Goal: Transaction & Acquisition: Purchase product/service

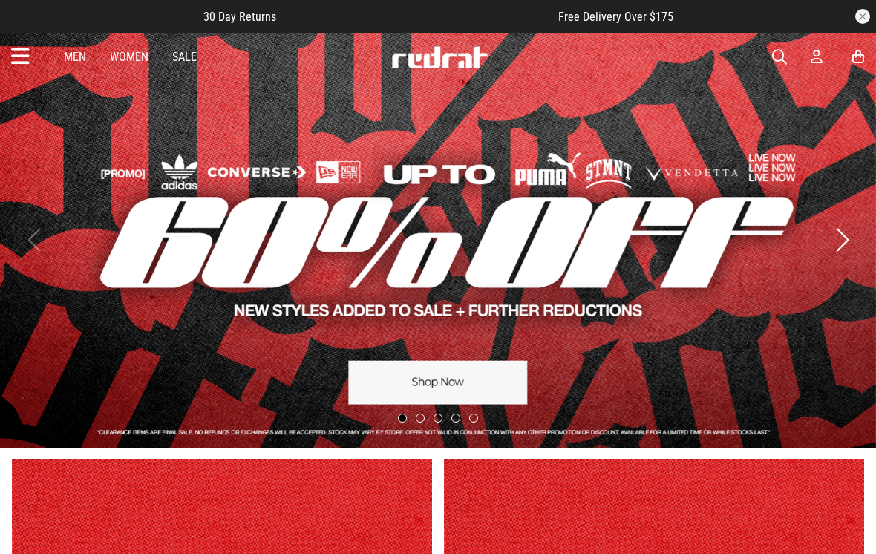
click at [26, 58] on icon at bounding box center [20, 57] width 19 height 25
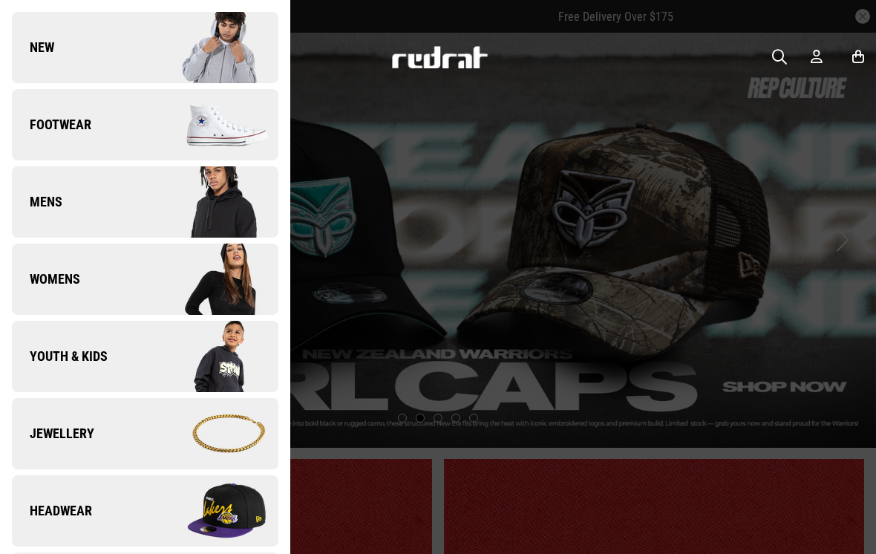
scroll to position [44, 0]
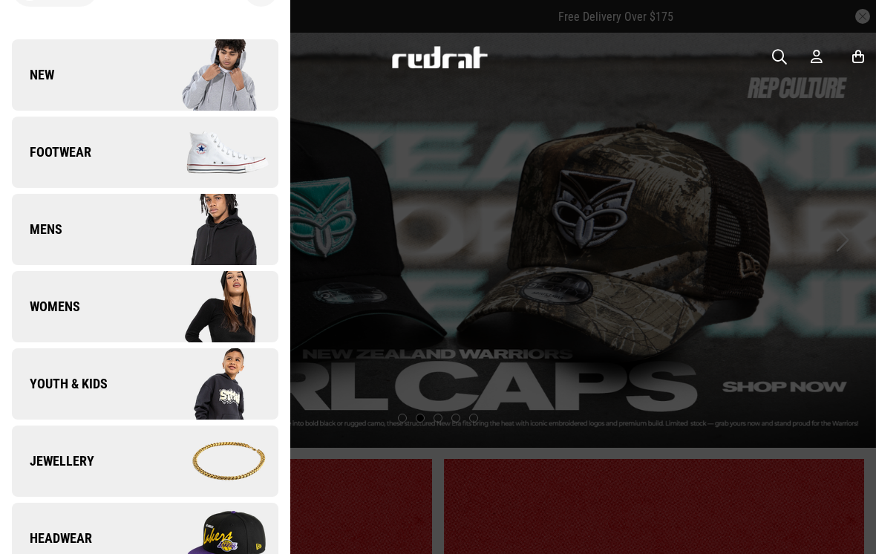
click at [101, 226] on link "Mens" at bounding box center [145, 229] width 267 height 71
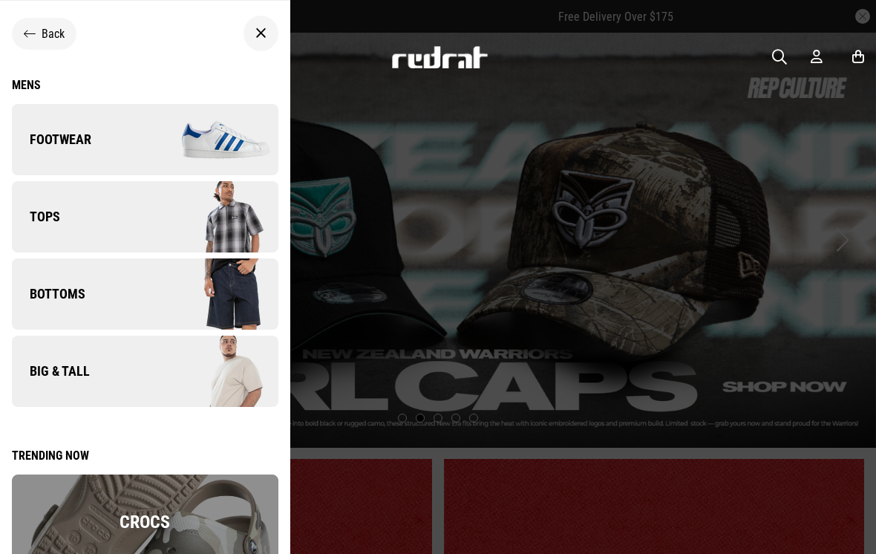
click at [89, 373] on span "Big & Tall" at bounding box center [51, 371] width 78 height 18
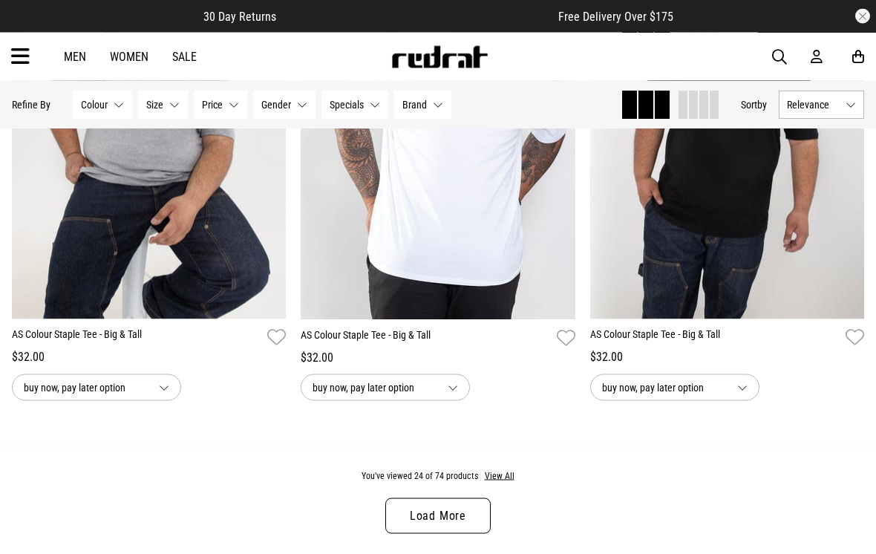
scroll to position [3794, 0]
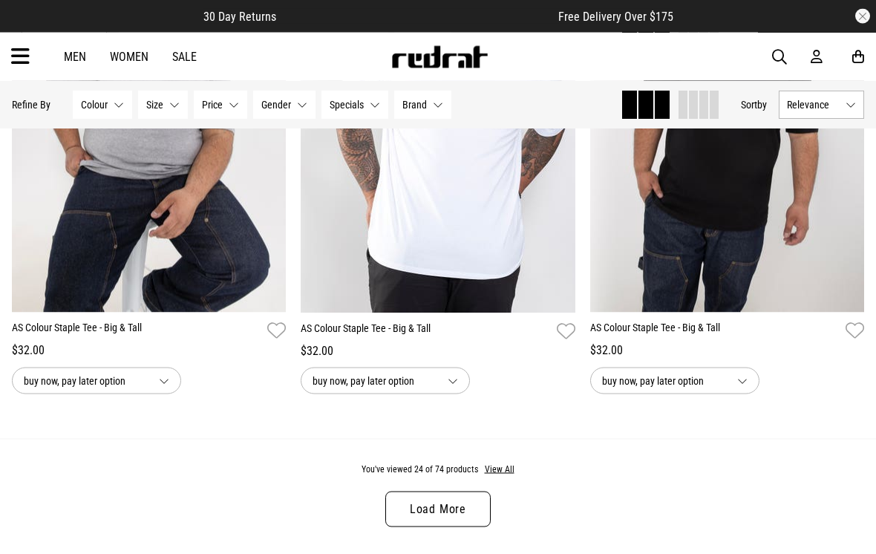
click at [440, 521] on link "Load More" at bounding box center [437, 510] width 105 height 36
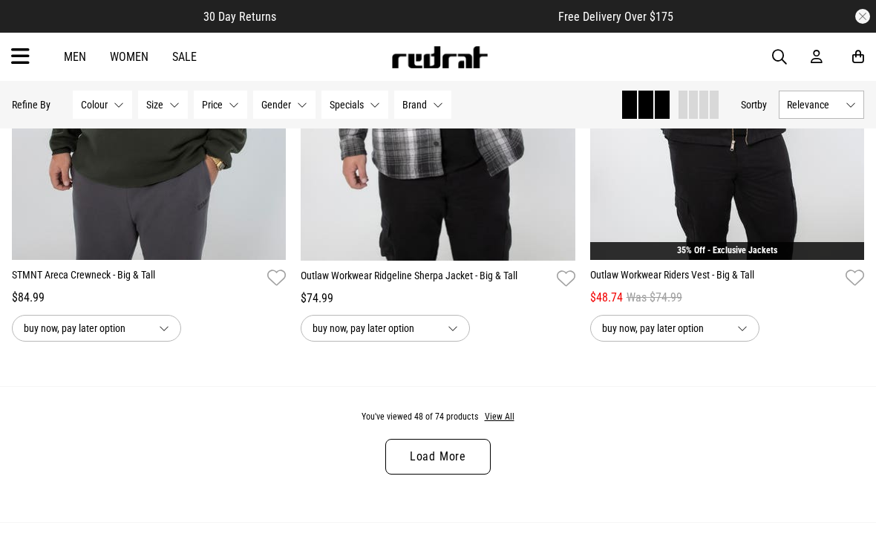
scroll to position [7847, 0]
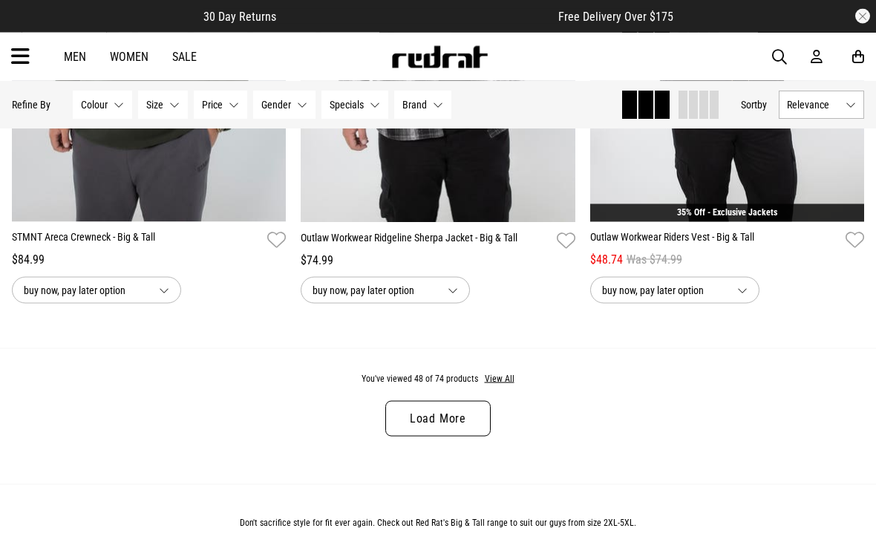
click at [432, 429] on link "Load More" at bounding box center [437, 419] width 105 height 36
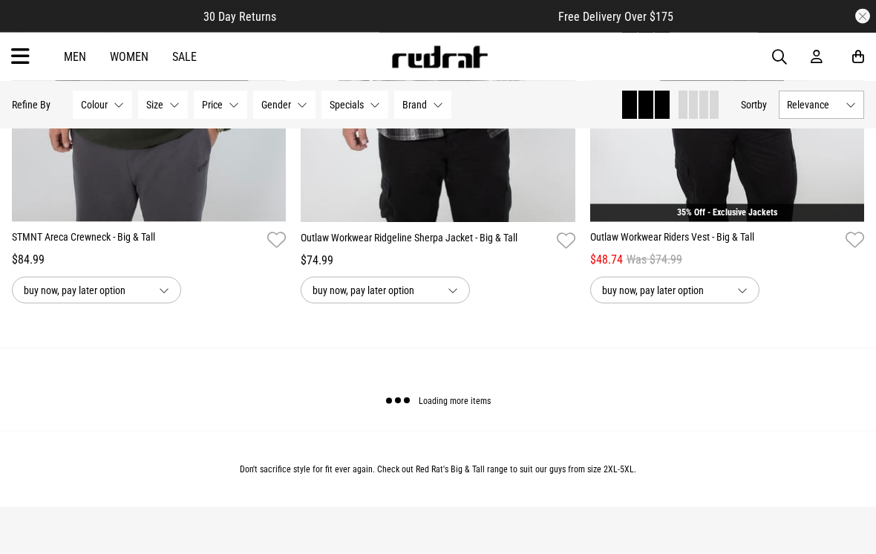
scroll to position [7847, 0]
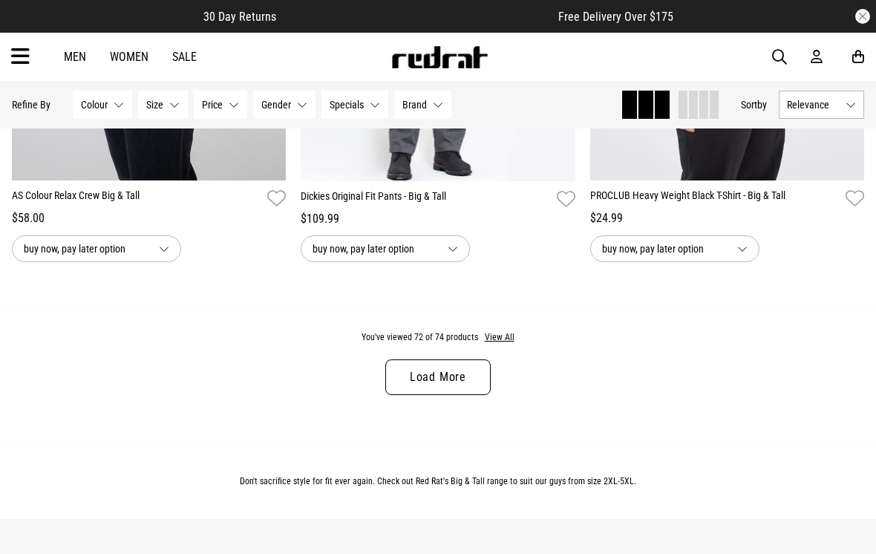
scroll to position [11845, 0]
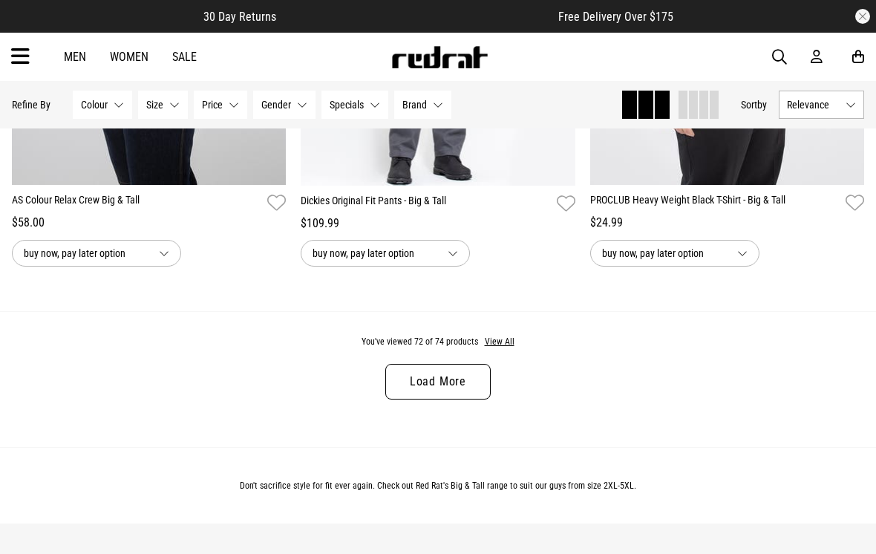
click at [419, 399] on link "Load More" at bounding box center [437, 382] width 105 height 36
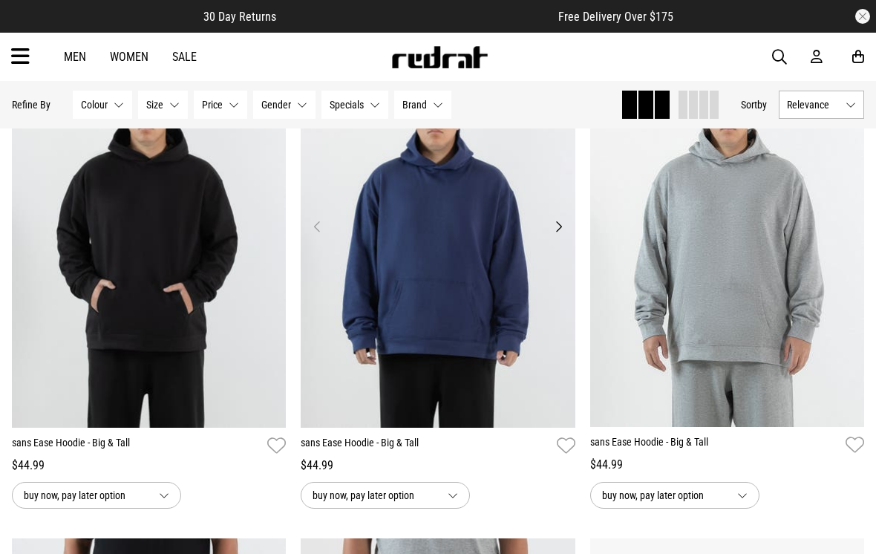
scroll to position [5168, 0]
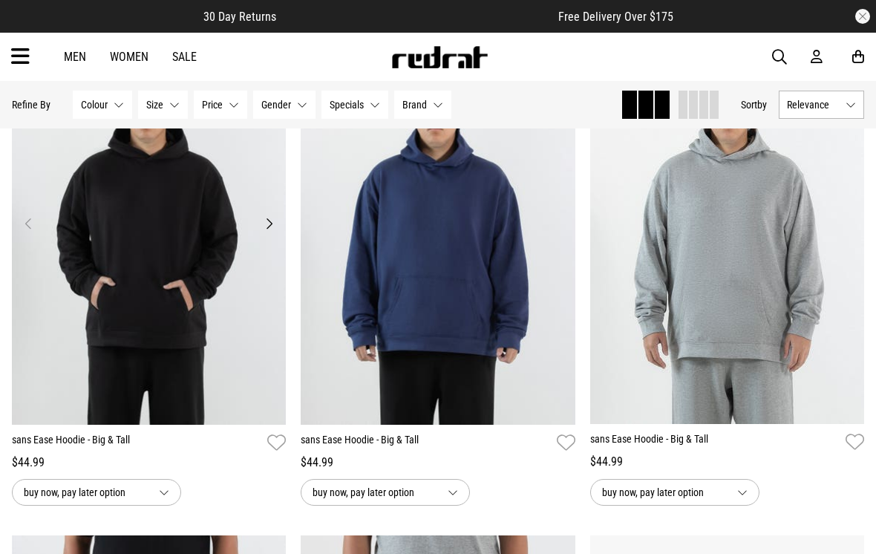
click at [81, 293] on img at bounding box center [149, 232] width 275 height 385
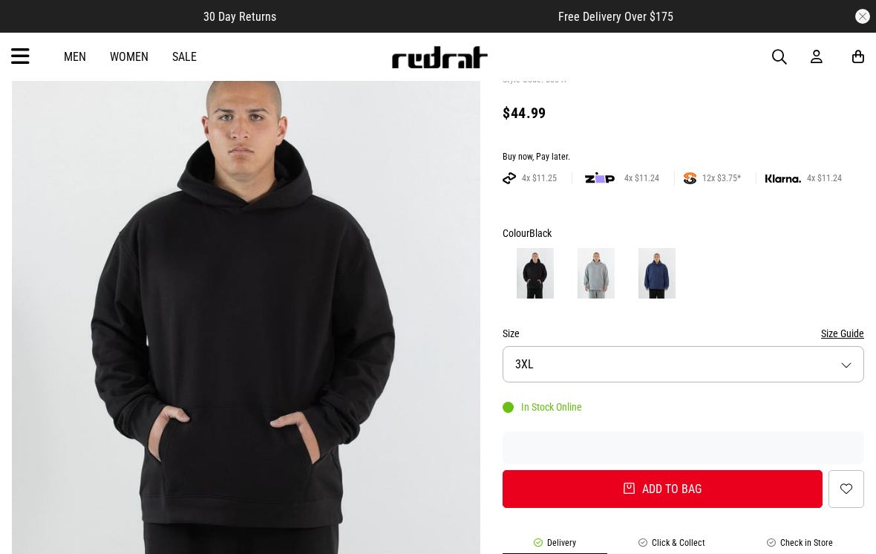
click at [708, 366] on button "Size 3XL" at bounding box center [684, 364] width 362 height 36
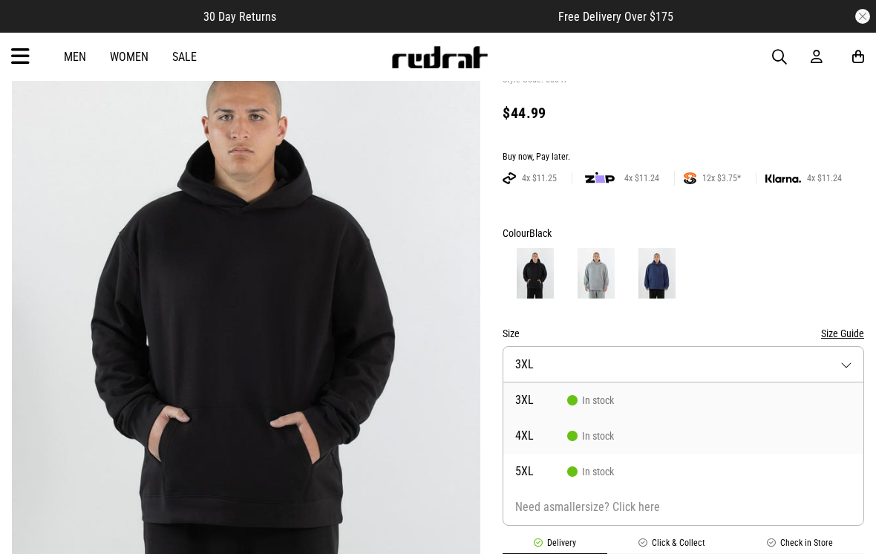
click at [608, 433] on span "In stock" at bounding box center [590, 436] width 47 height 12
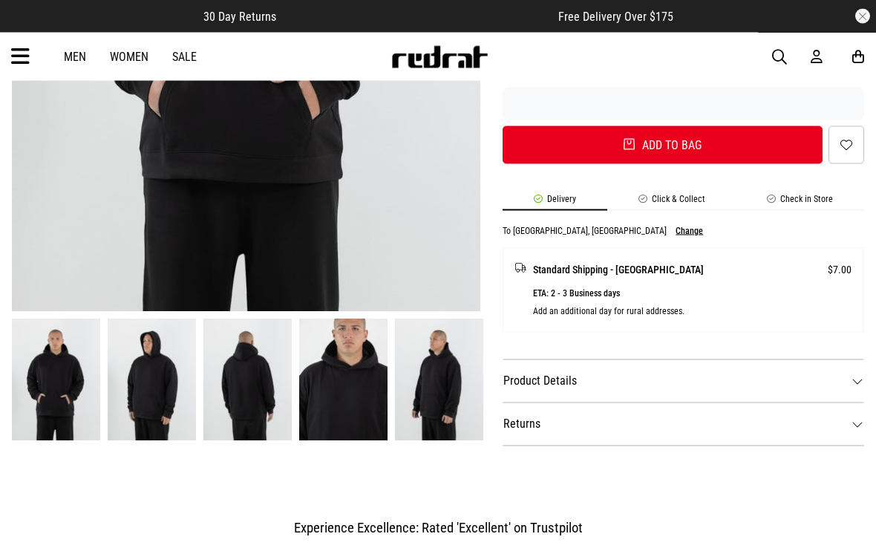
scroll to position [470, 0]
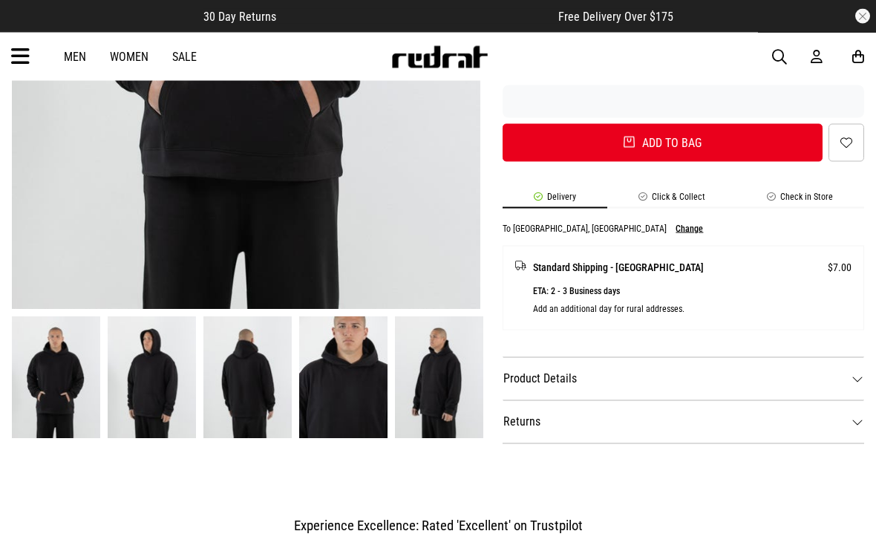
click at [349, 363] on img at bounding box center [343, 378] width 88 height 123
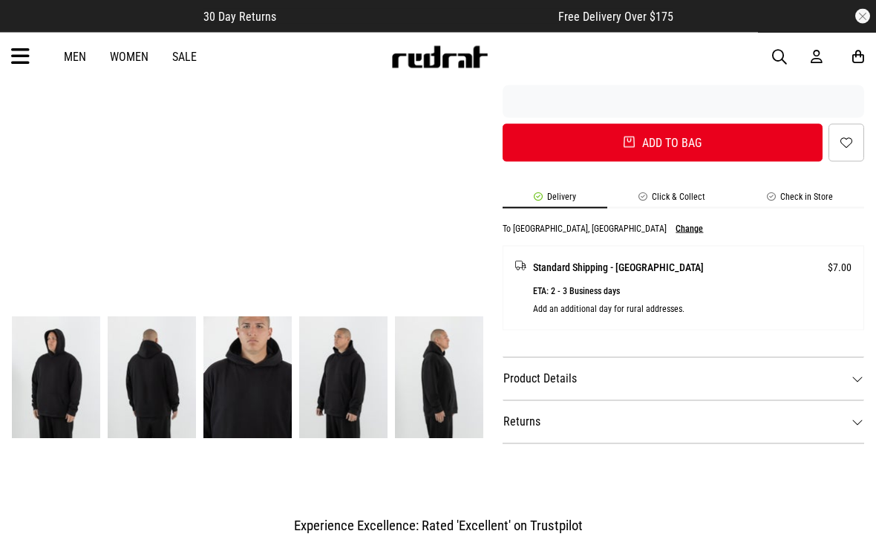
scroll to position [471, 0]
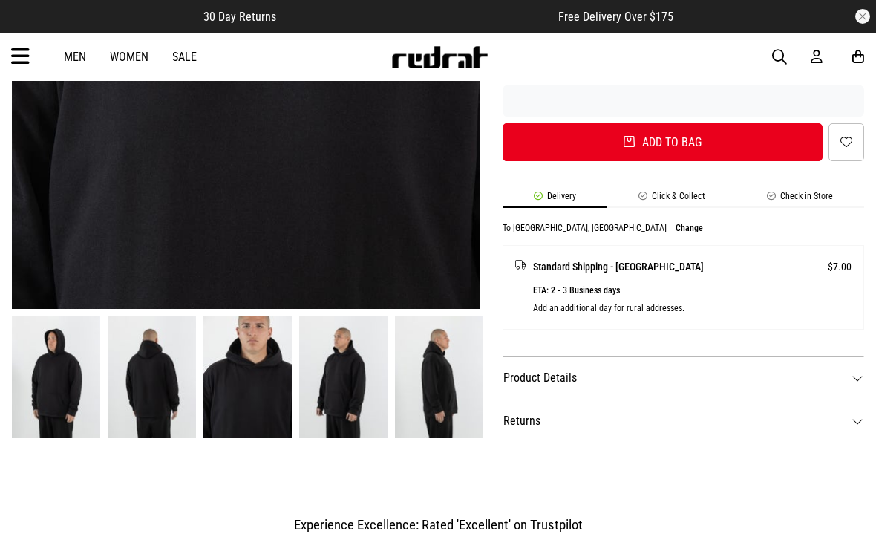
click at [360, 378] on img at bounding box center [343, 377] width 88 height 123
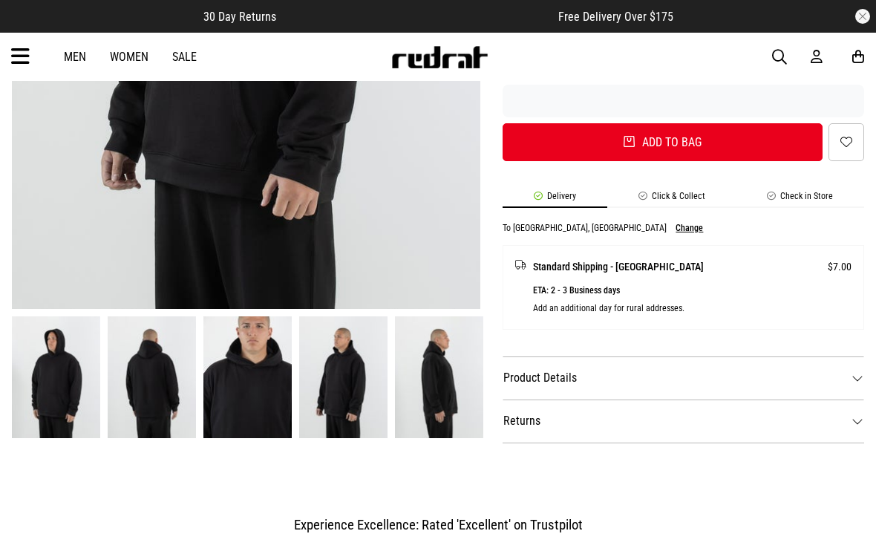
click at [611, 388] on dt "Product Details" at bounding box center [684, 377] width 362 height 43
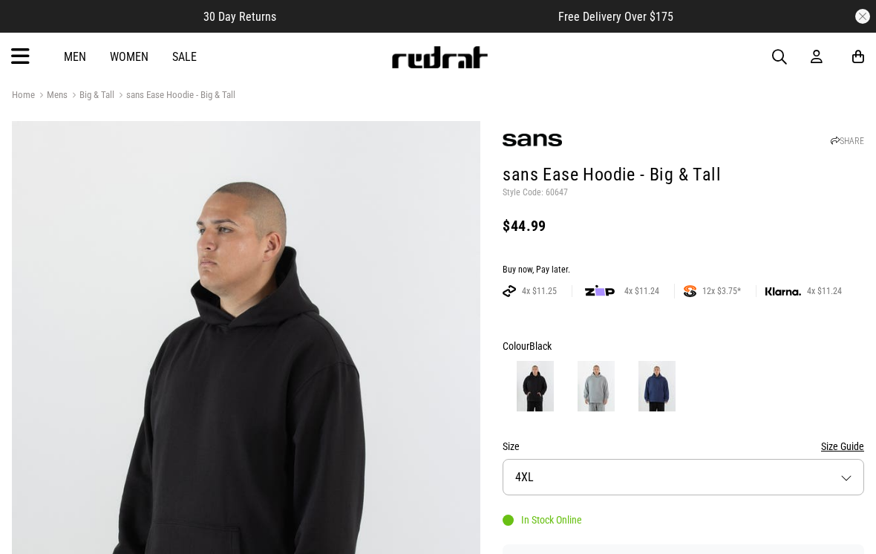
scroll to position [10, 0]
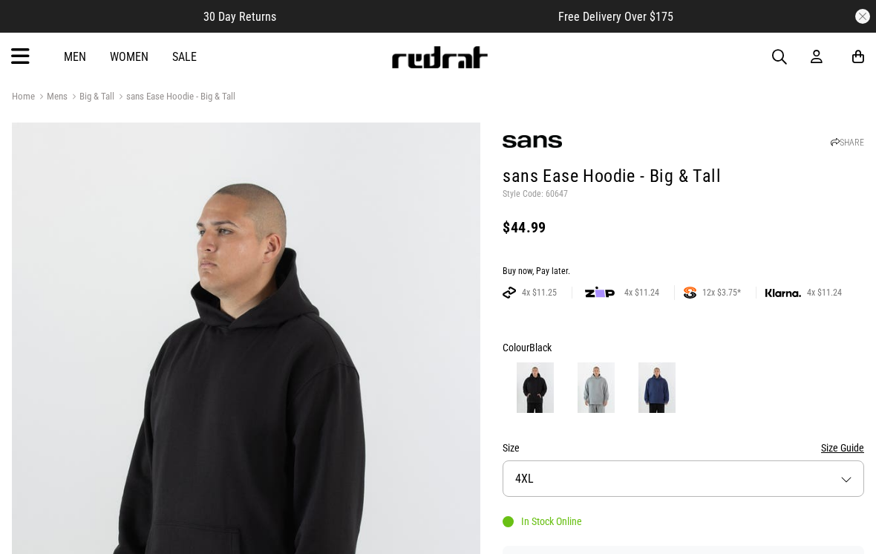
click at [782, 60] on span "button" at bounding box center [779, 57] width 15 height 18
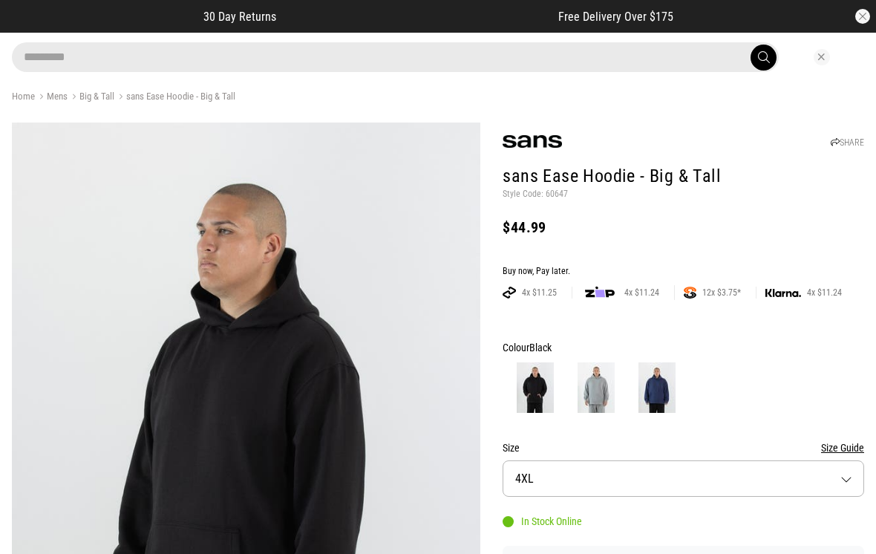
type input "*********"
click at [763, 57] on button "submit" at bounding box center [764, 58] width 26 height 26
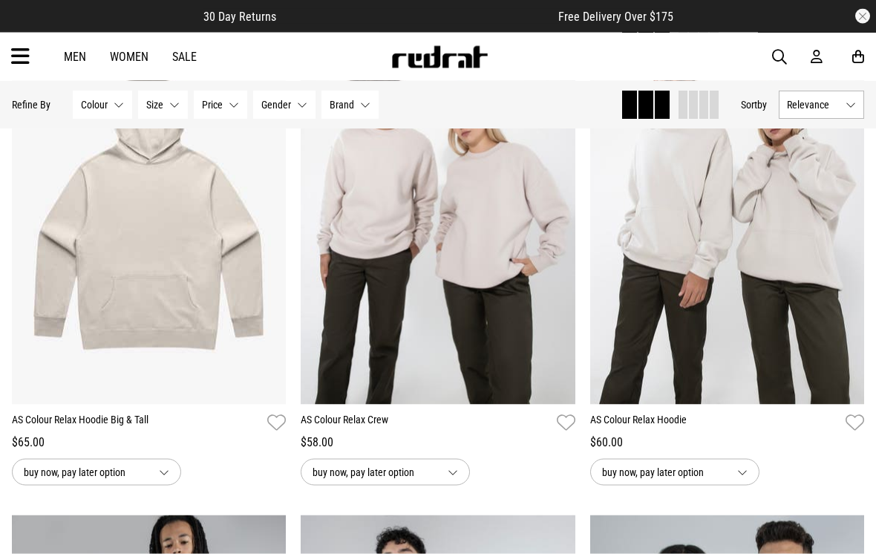
scroll to position [711, 0]
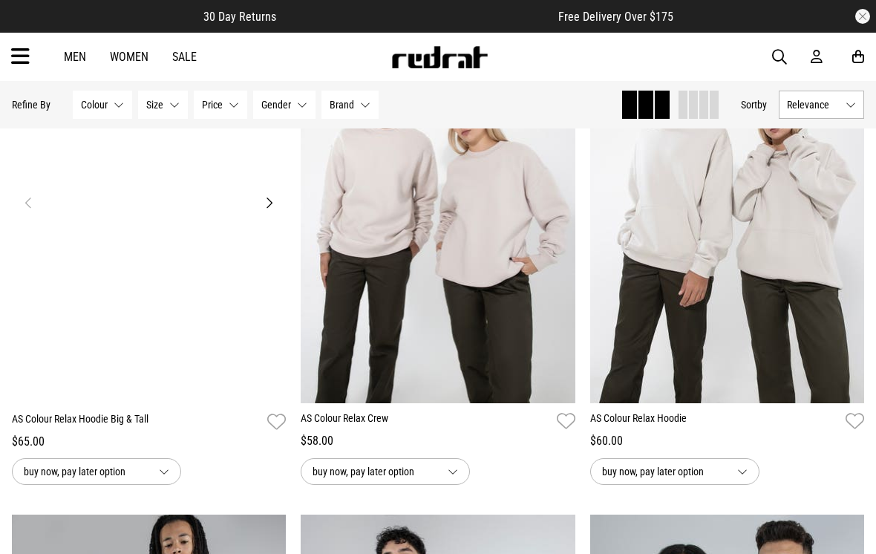
click at [157, 303] on img at bounding box center [149, 211] width 275 height 385
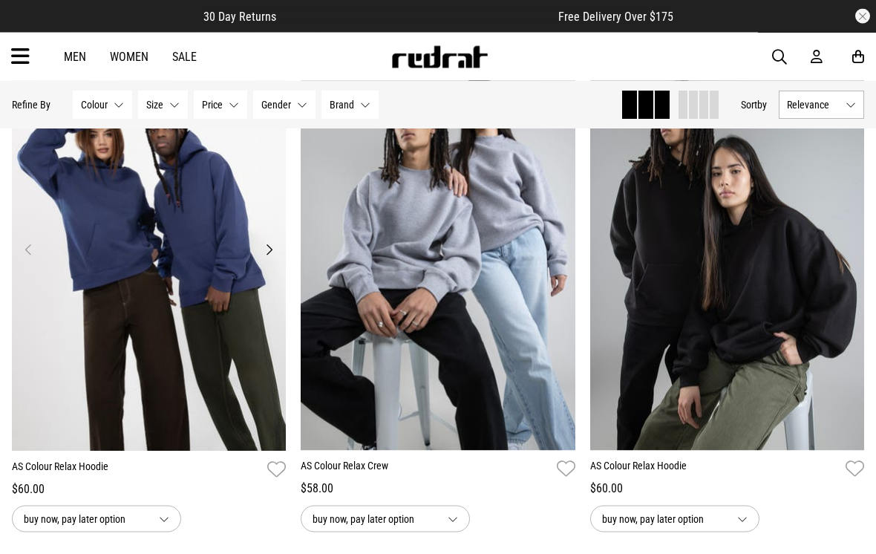
scroll to position [2167, 0]
click at [802, 318] on img at bounding box center [727, 258] width 275 height 385
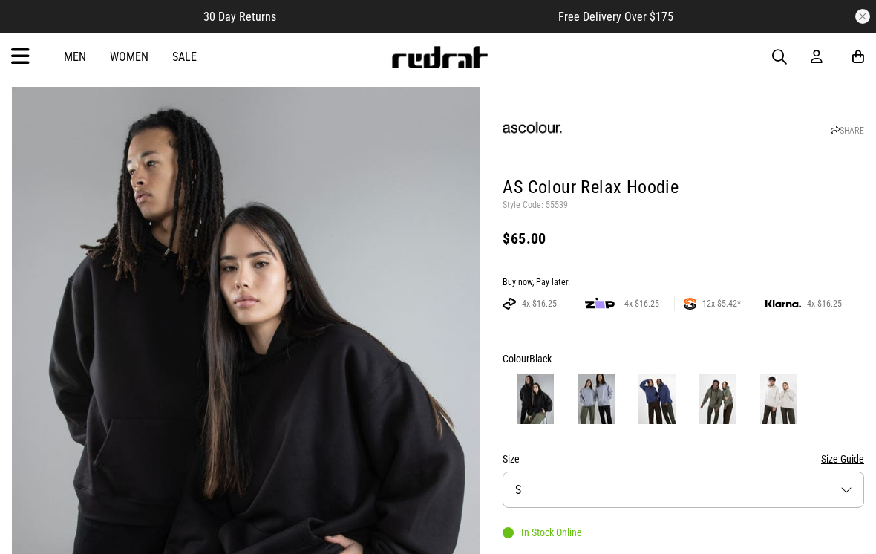
scroll to position [46, 0]
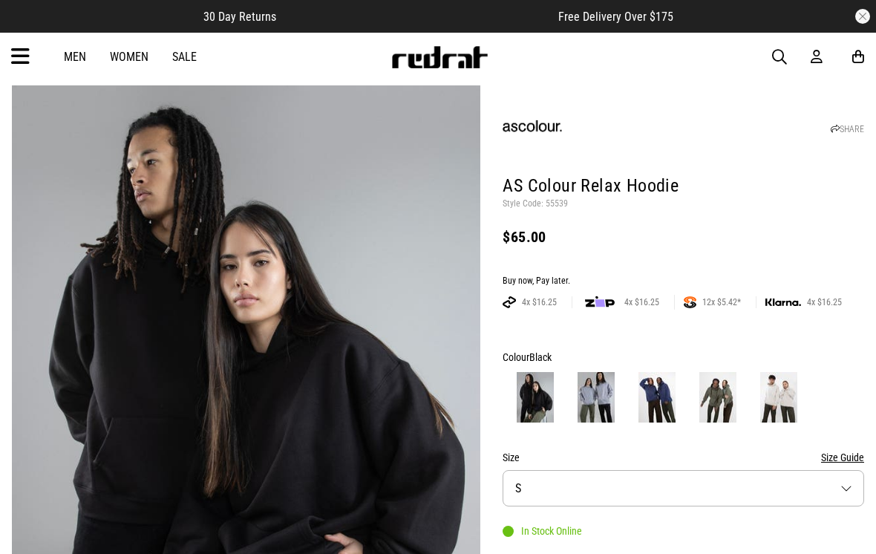
drag, startPoint x: 691, startPoint y: 494, endPoint x: 691, endPoint y: 365, distance: 129.2
click at [691, 494] on button "Size S" at bounding box center [684, 488] width 362 height 36
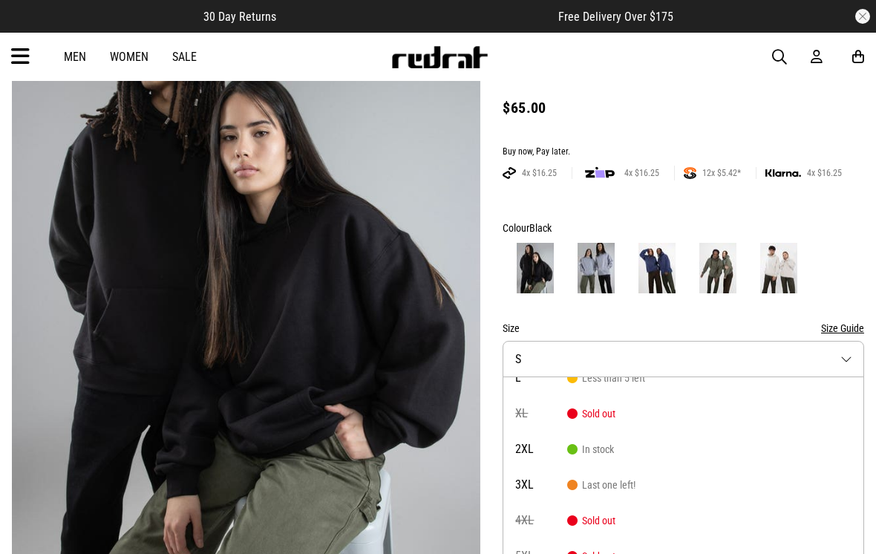
scroll to position [114, 0]
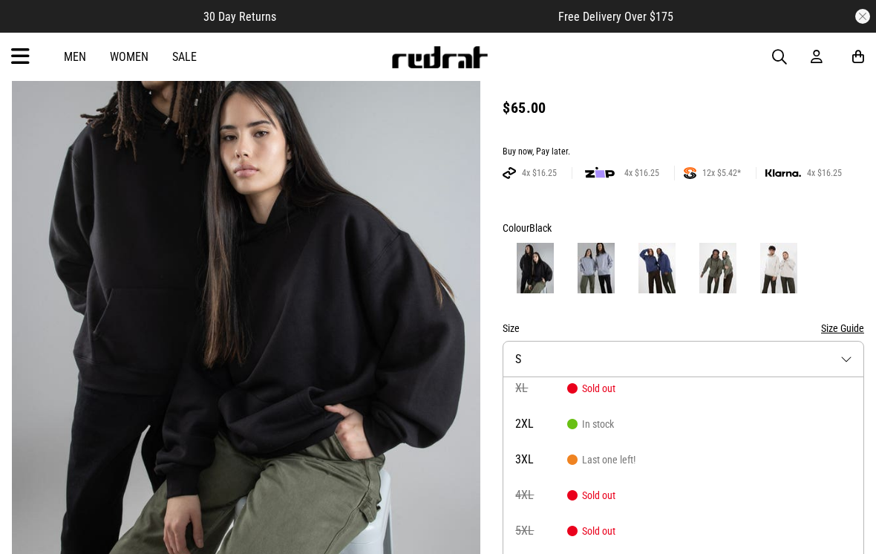
drag, startPoint x: 590, startPoint y: 197, endPoint x: 588, endPoint y: 210, distance: 13.4
click at [590, 197] on div "SHARE AS Colour Relax Hoodie Style Code: 55539 $65.00 Buy now, Pay later. 4x $1…" at bounding box center [672, 376] width 384 height 840
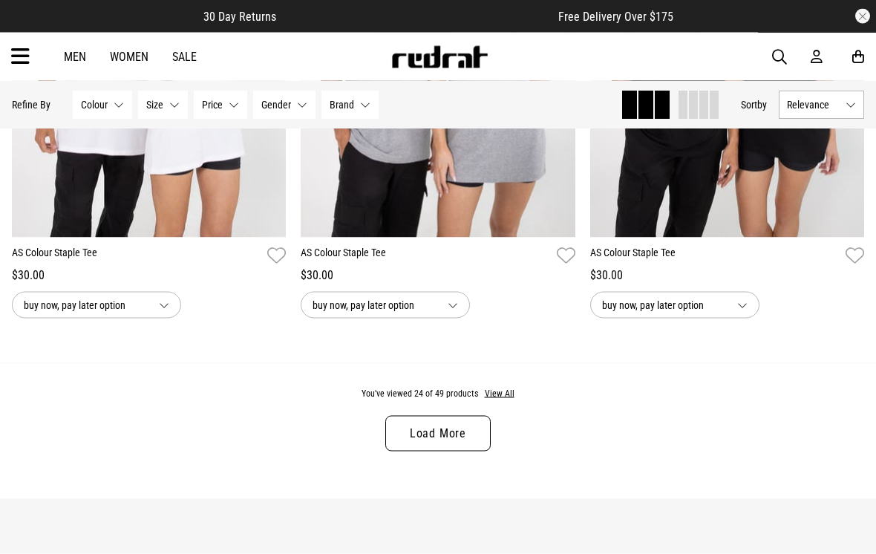
scroll to position [3880, 0]
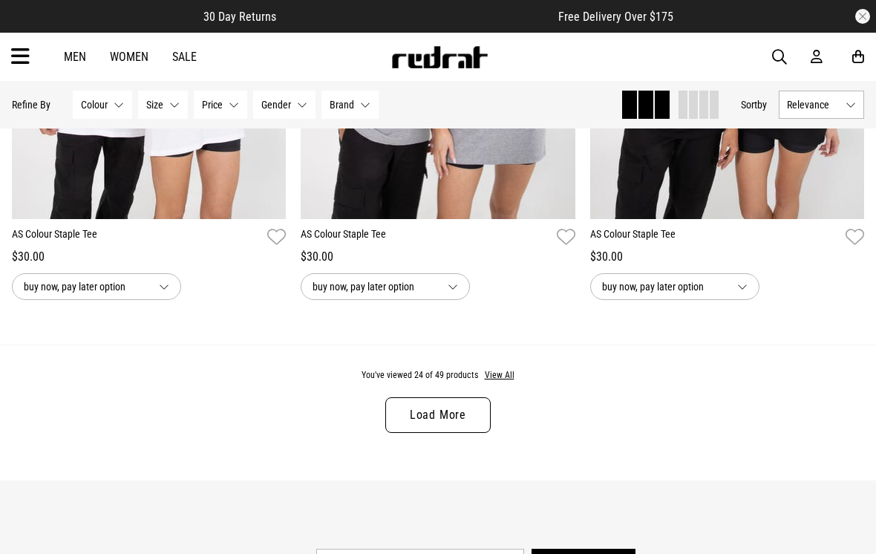
click at [425, 424] on link "Load More" at bounding box center [437, 415] width 105 height 36
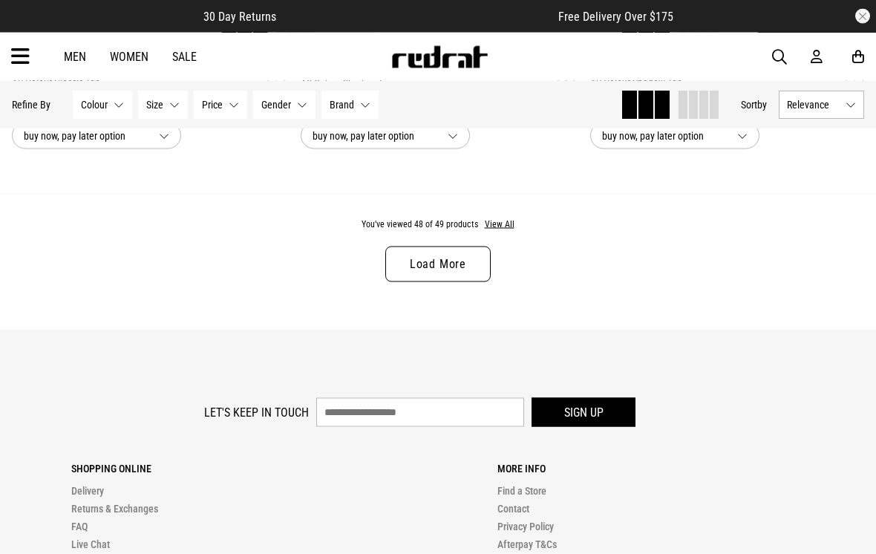
scroll to position [7994, 0]
click at [454, 281] on link "Load More" at bounding box center [437, 264] width 105 height 36
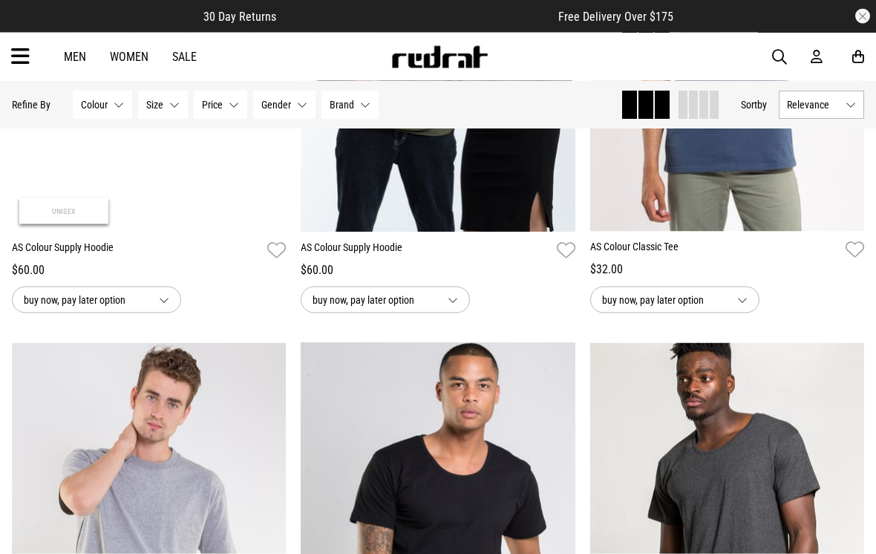
scroll to position [7334, 0]
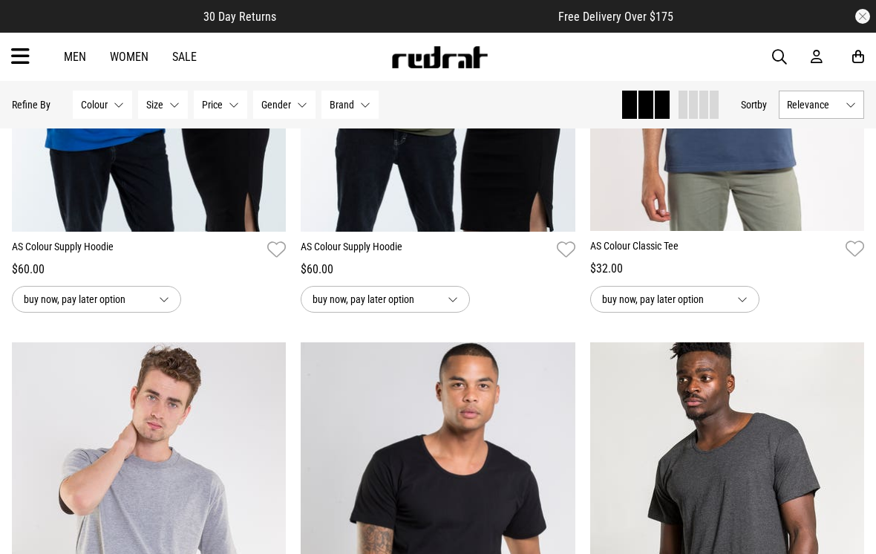
click at [22, 55] on icon at bounding box center [20, 57] width 19 height 25
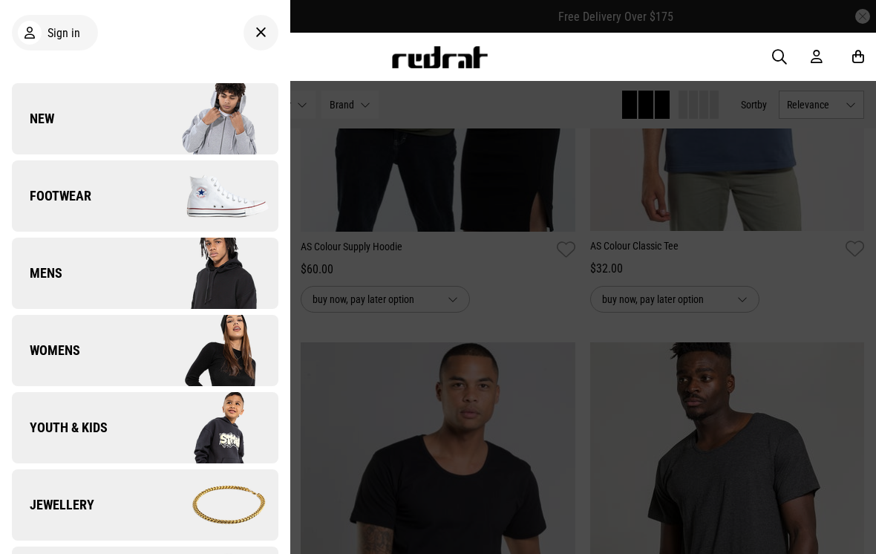
click at [197, 411] on img at bounding box center [211, 428] width 133 height 74
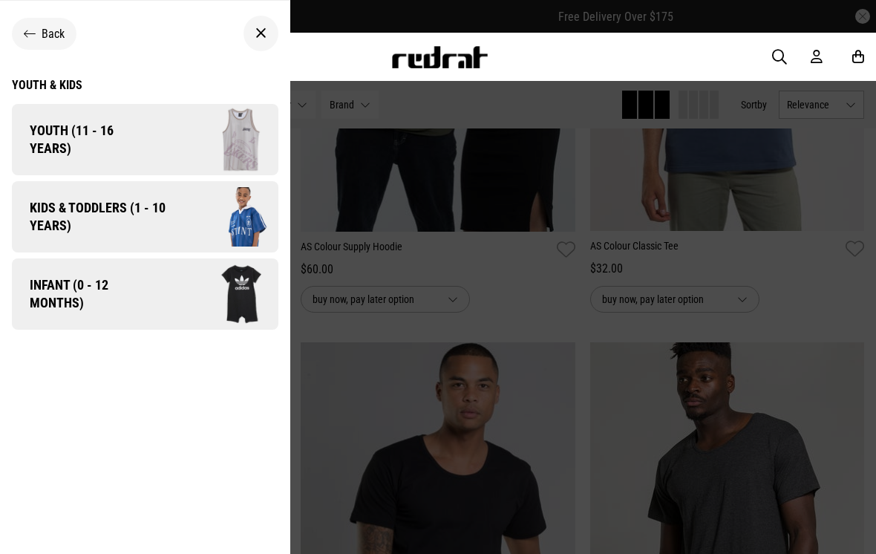
click at [197, 217] on img at bounding box center [225, 216] width 105 height 59
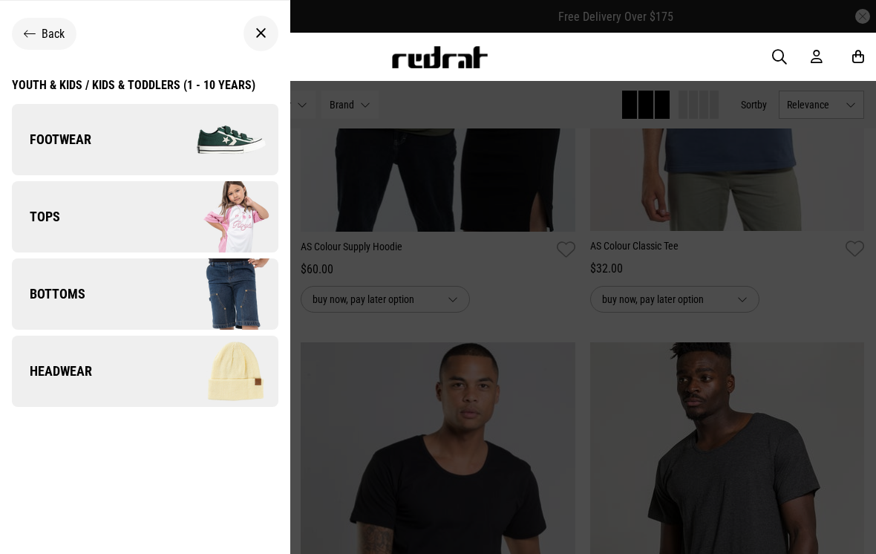
click at [144, 82] on div "Youth & Kids / Kids & Toddlers (1 - 10 years)" at bounding box center [134, 85] width 244 height 14
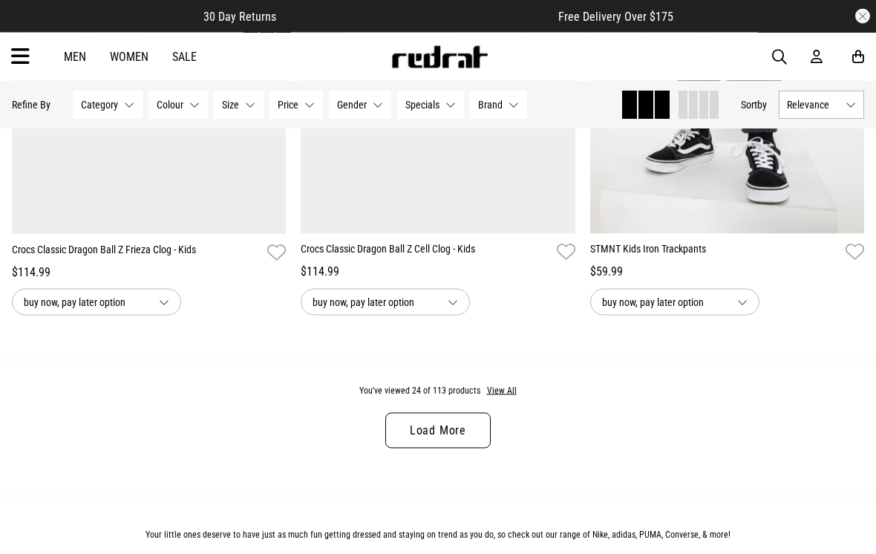
scroll to position [3875, 0]
click at [467, 447] on link "Load More" at bounding box center [437, 429] width 105 height 36
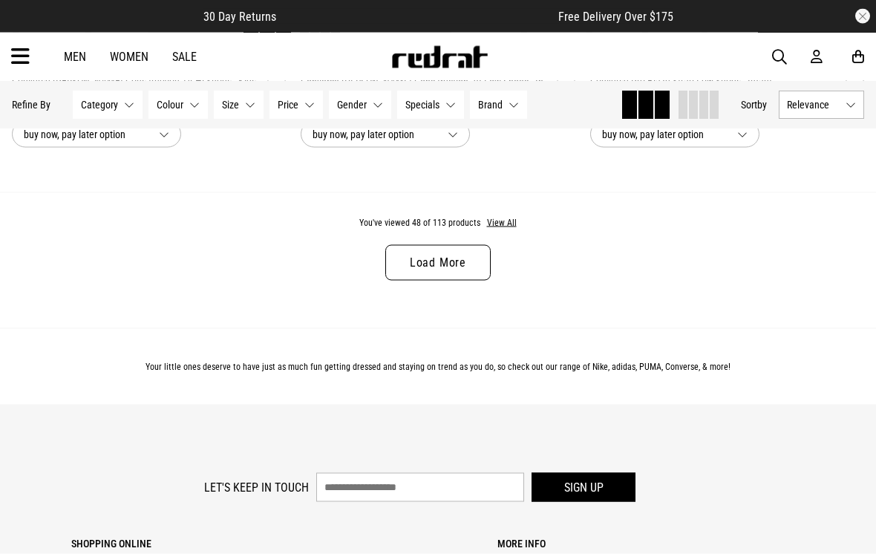
scroll to position [7999, 0]
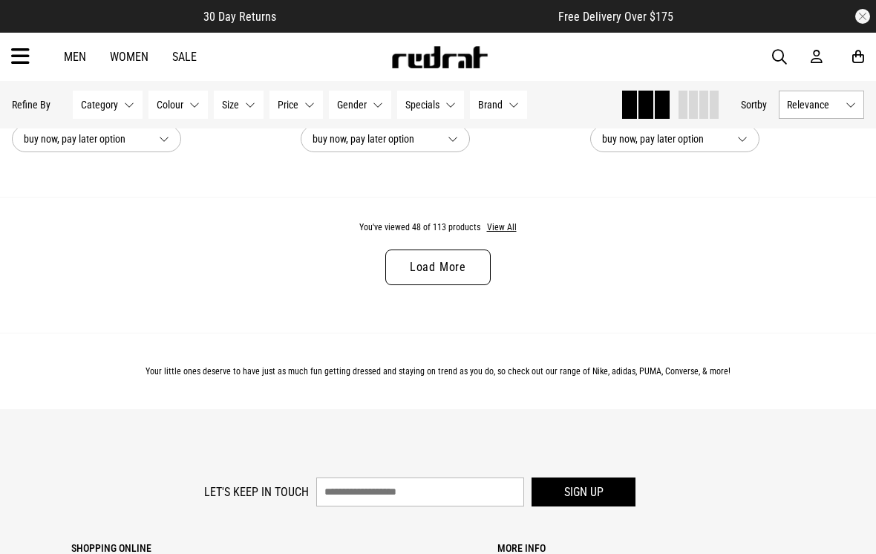
click at [468, 285] on link "Load More" at bounding box center [437, 267] width 105 height 36
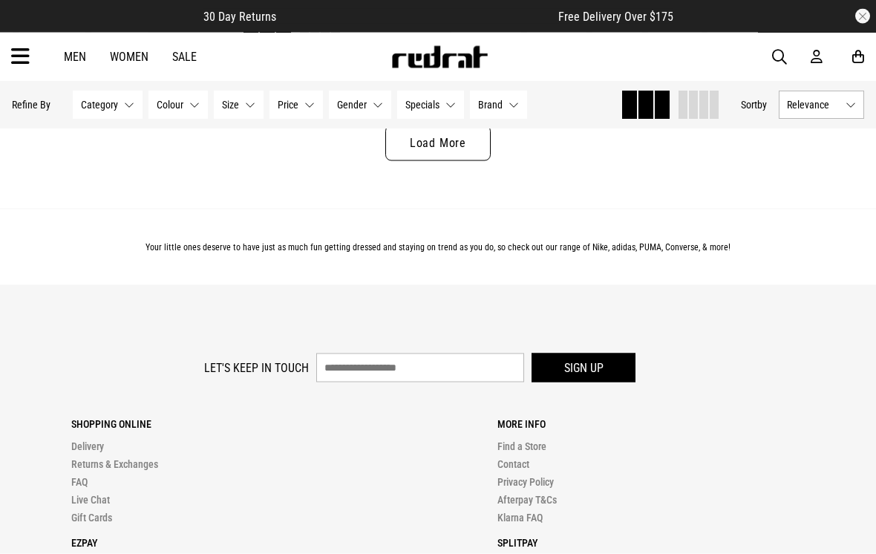
scroll to position [12086, 0]
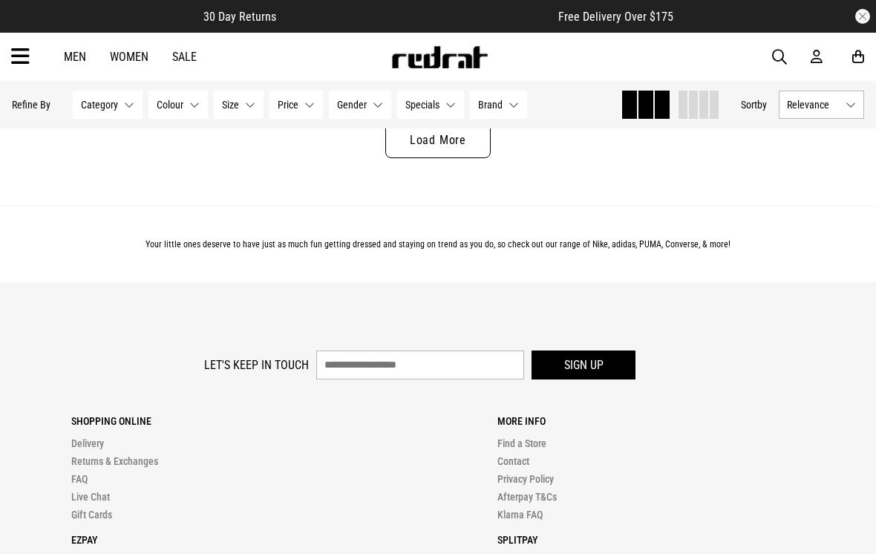
click at [27, 55] on icon at bounding box center [20, 57] width 19 height 25
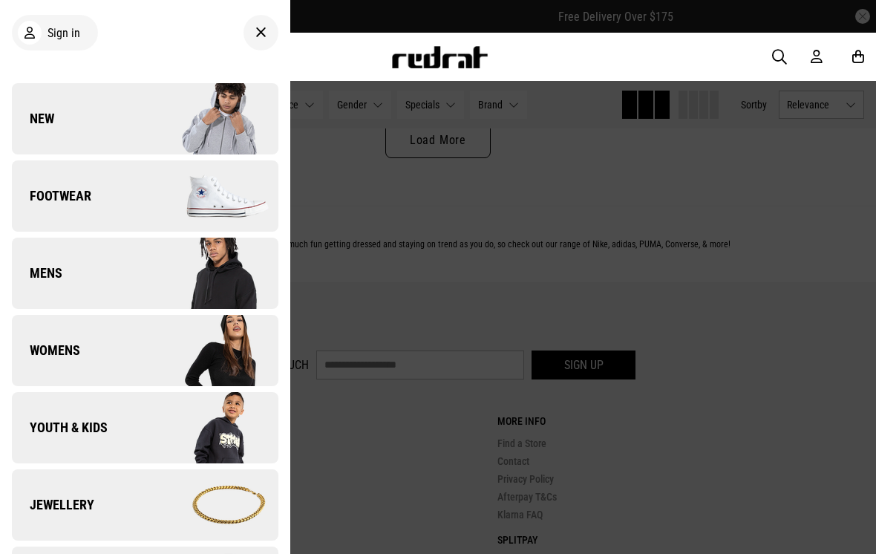
scroll to position [0, 0]
click at [108, 121] on link "New" at bounding box center [145, 118] width 267 height 71
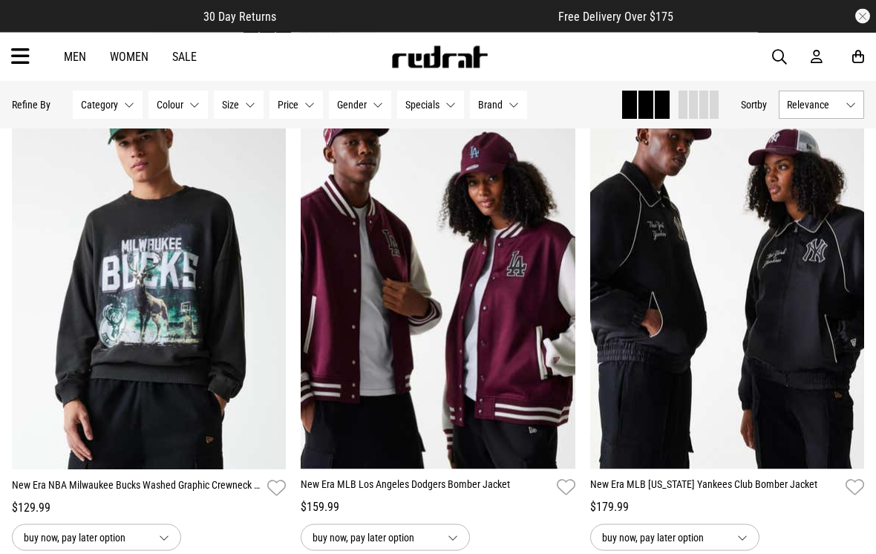
scroll to position [1163, 0]
click at [405, 424] on img at bounding box center [438, 277] width 275 height 385
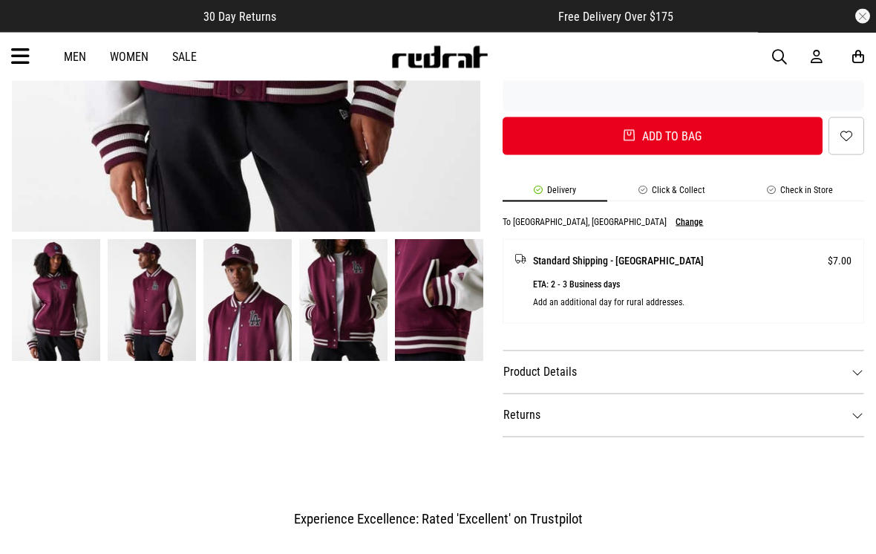
scroll to position [544, 0]
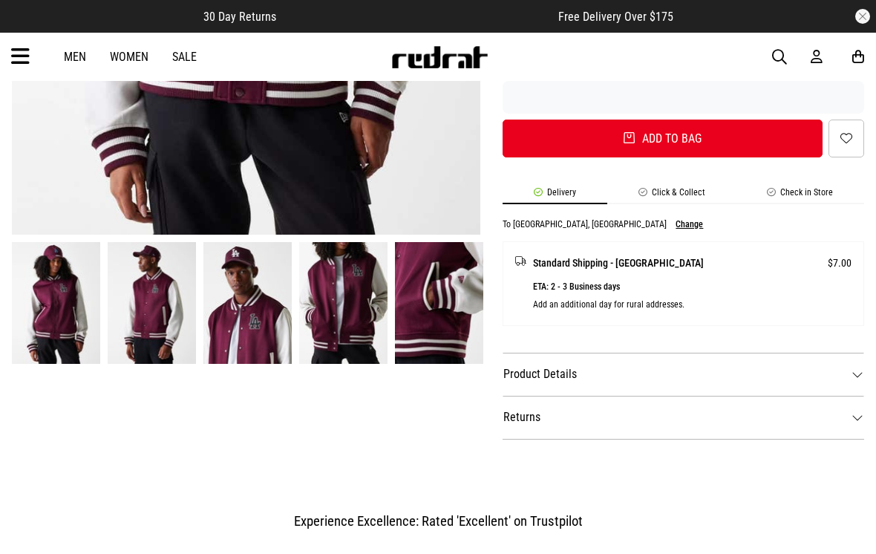
click at [553, 373] on dt "Product Details" at bounding box center [684, 374] width 362 height 43
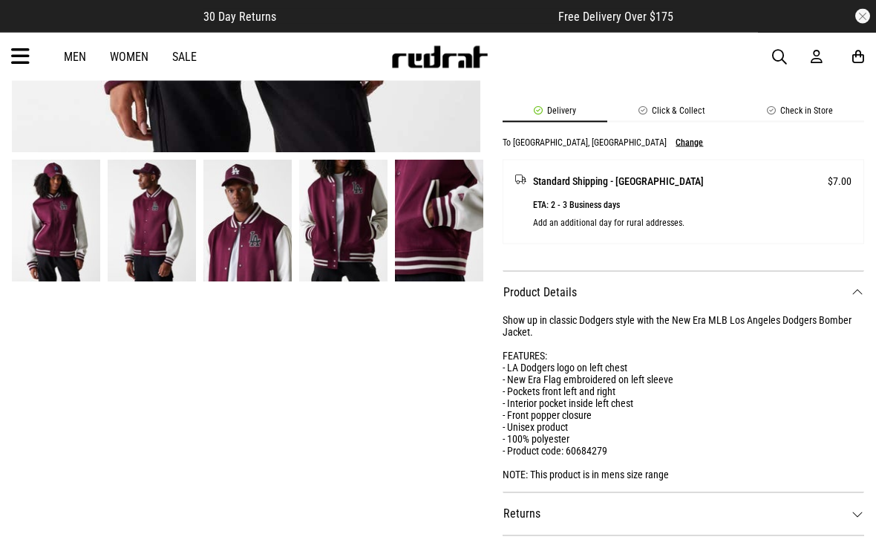
scroll to position [626, 0]
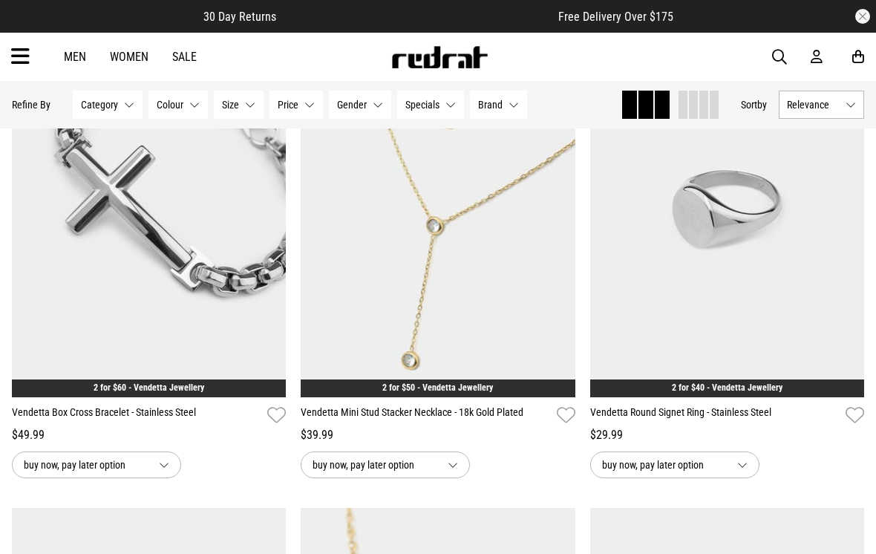
scroll to position [3230, 0]
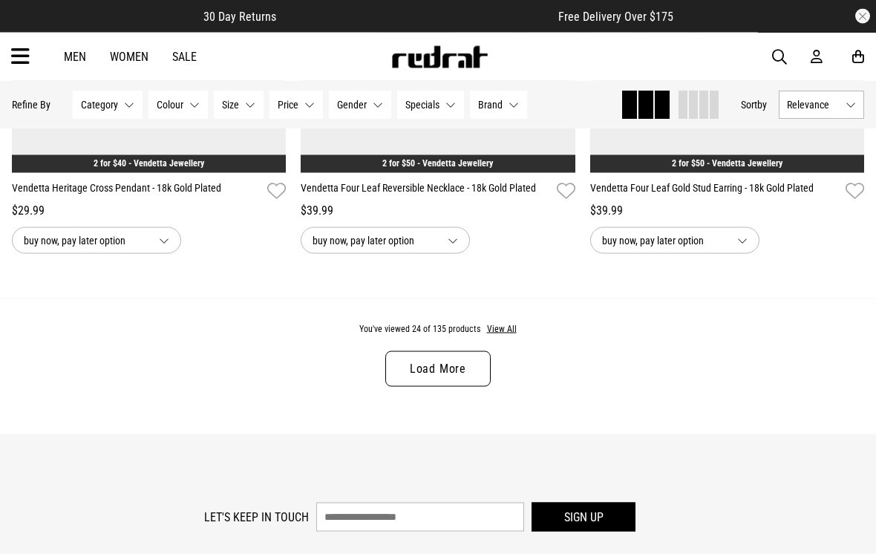
click at [436, 370] on link "Load More" at bounding box center [437, 369] width 105 height 36
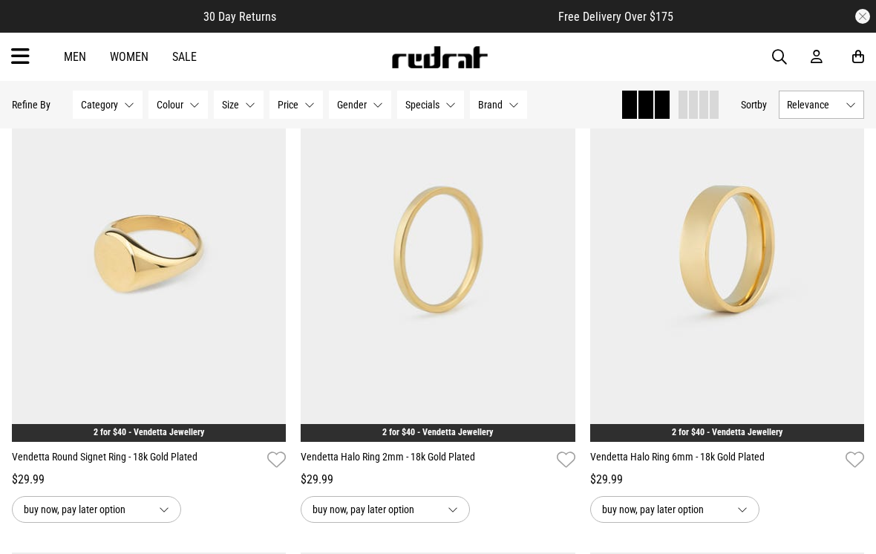
scroll to position [6148, 0]
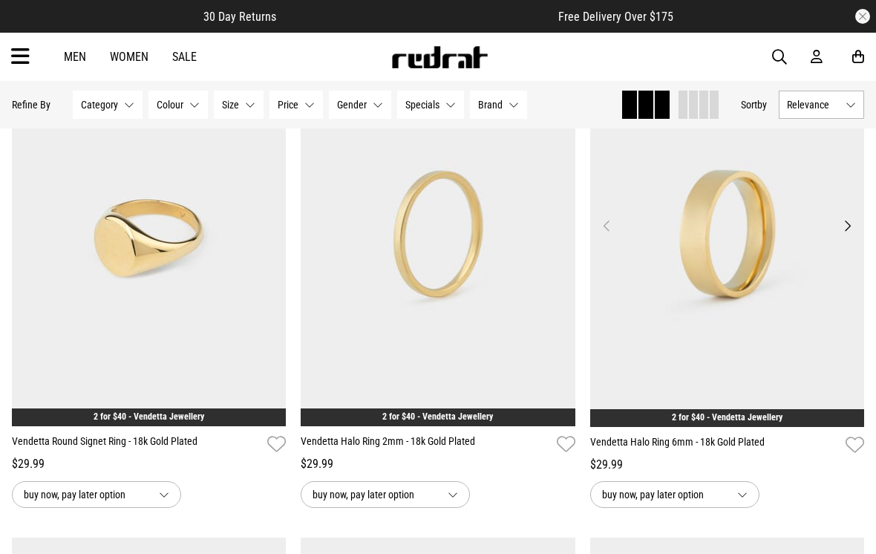
click at [765, 397] on img at bounding box center [727, 234] width 275 height 385
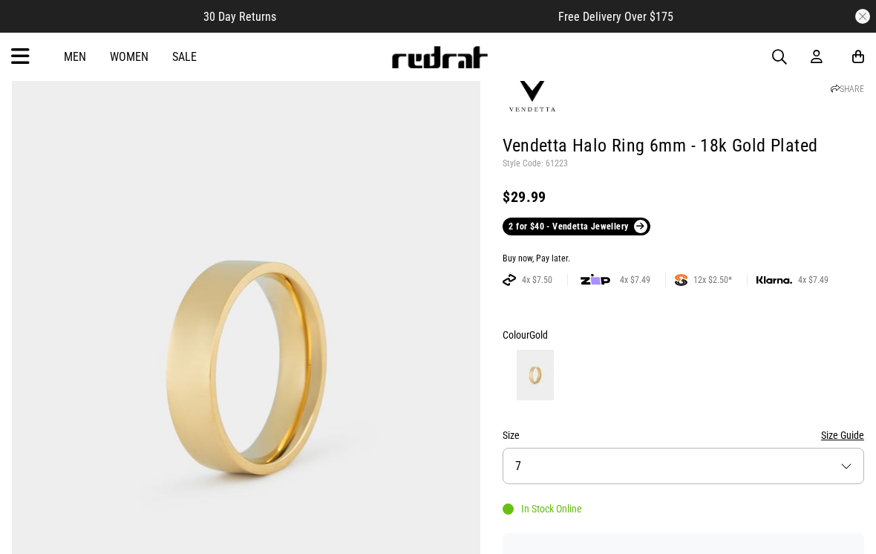
click at [727, 451] on button "Size 7" at bounding box center [684, 466] width 362 height 36
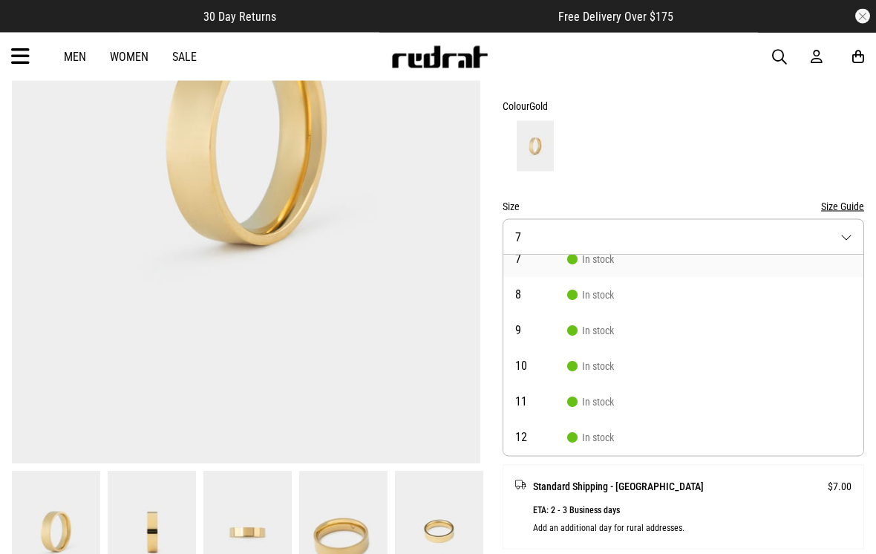
scroll to position [316, 0]
click at [688, 423] on li "12 In stock" at bounding box center [683, 438] width 360 height 36
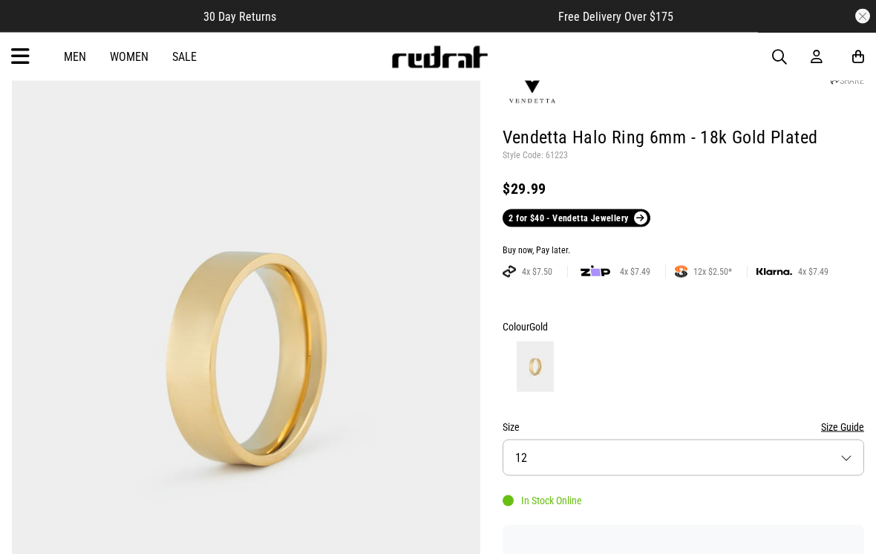
scroll to position [52, 0]
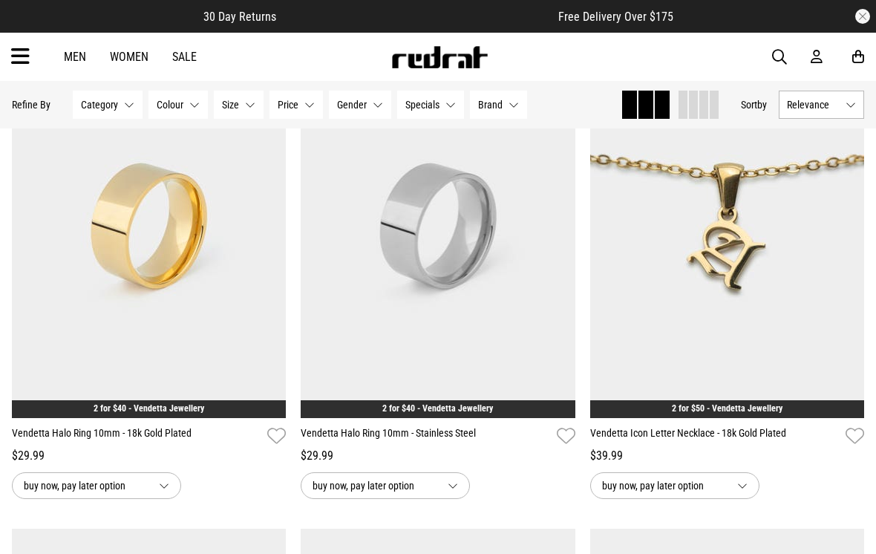
scroll to position [2795, 0]
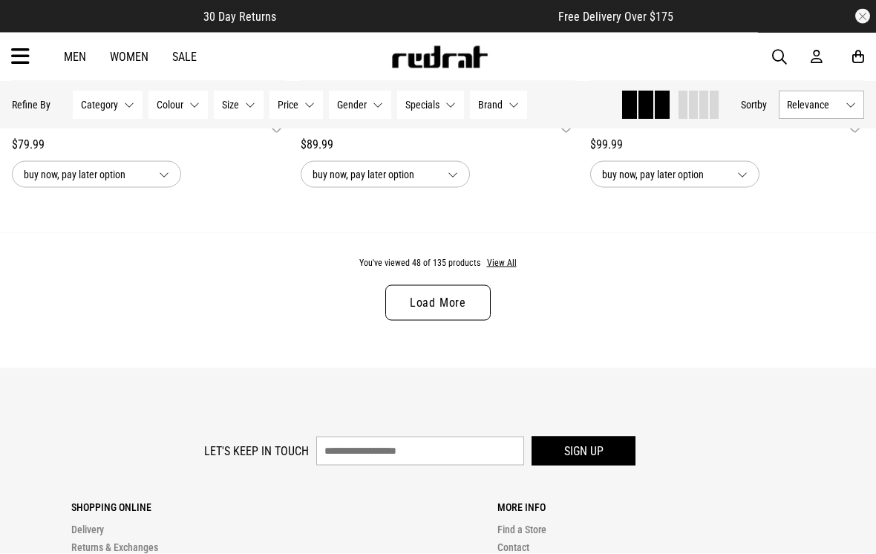
click at [428, 319] on link "Load More" at bounding box center [437, 303] width 105 height 36
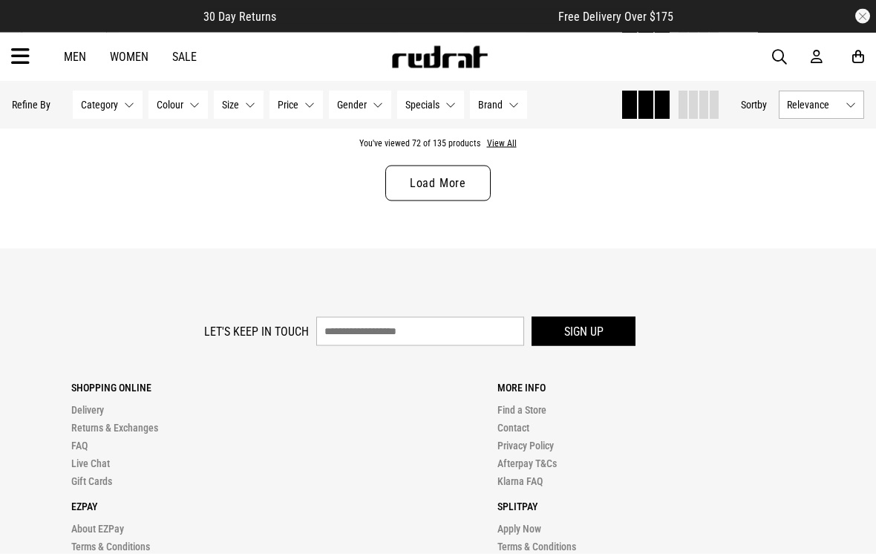
scroll to position [8112, 0]
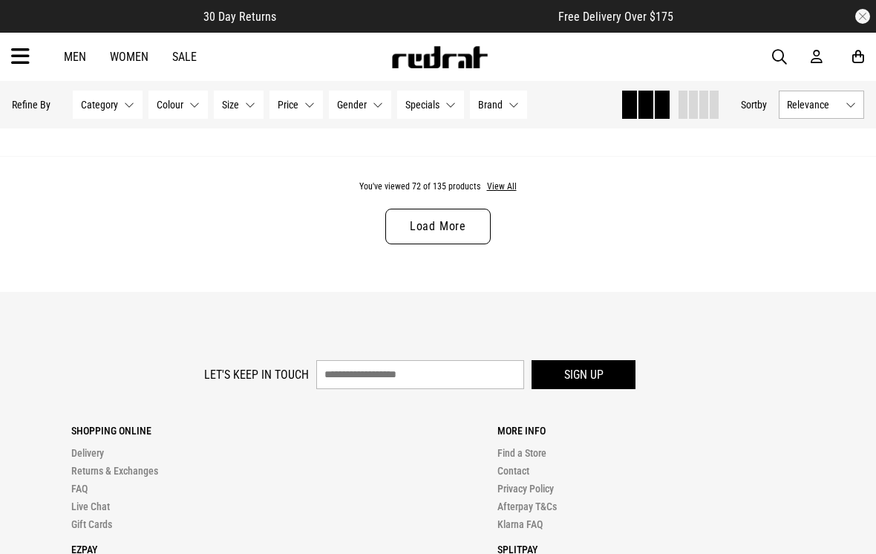
click at [411, 244] on link "Load More" at bounding box center [437, 227] width 105 height 36
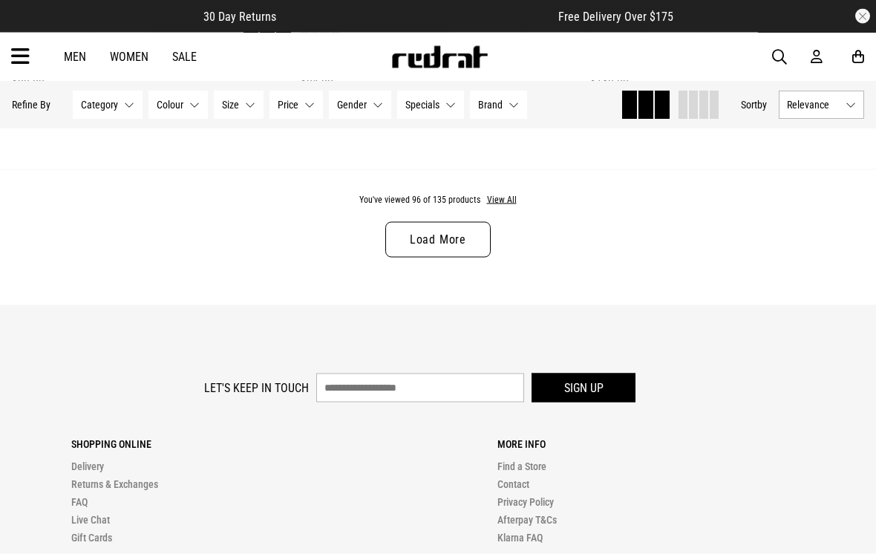
click at [422, 258] on link "Load More" at bounding box center [437, 240] width 105 height 36
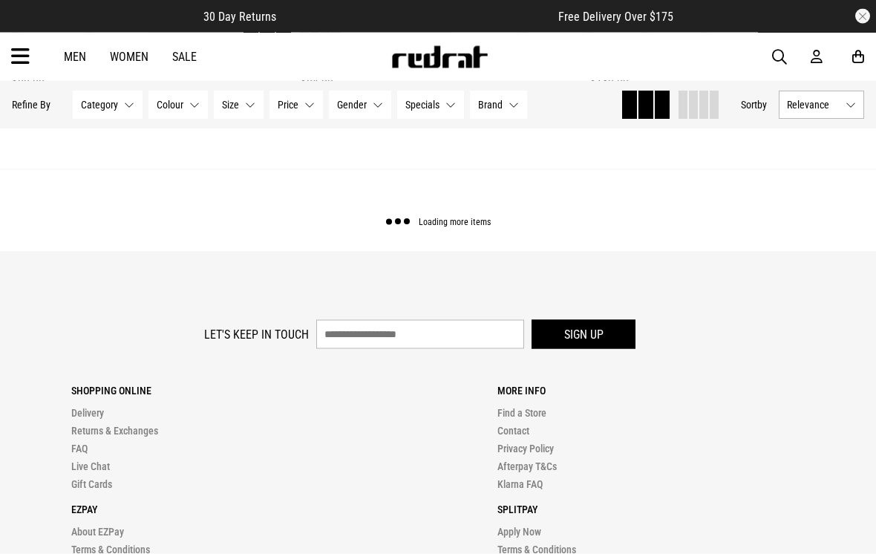
scroll to position [12055, 0]
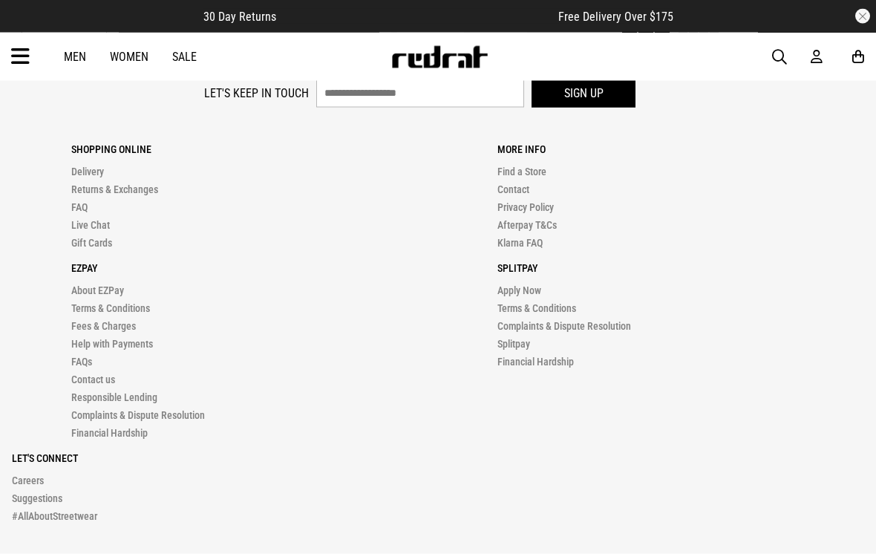
scroll to position [16315, 0]
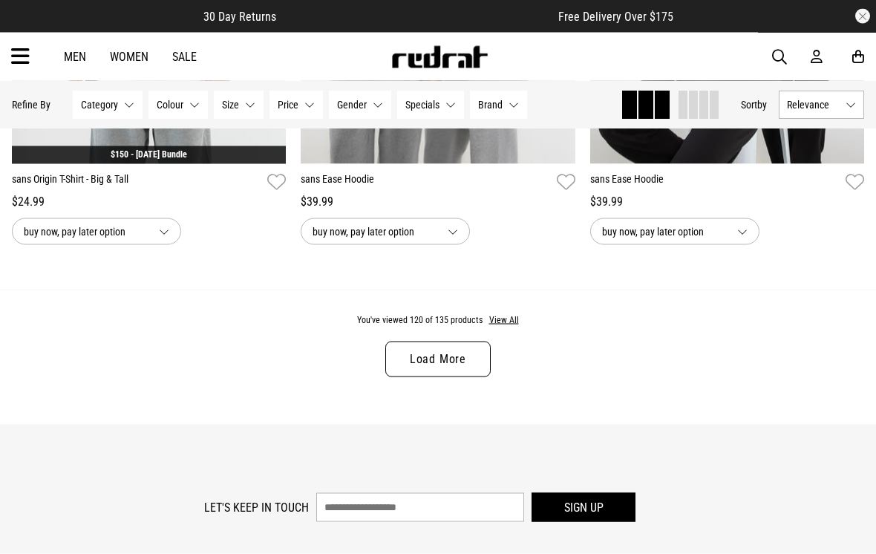
click at [443, 377] on link "Load More" at bounding box center [437, 360] width 105 height 36
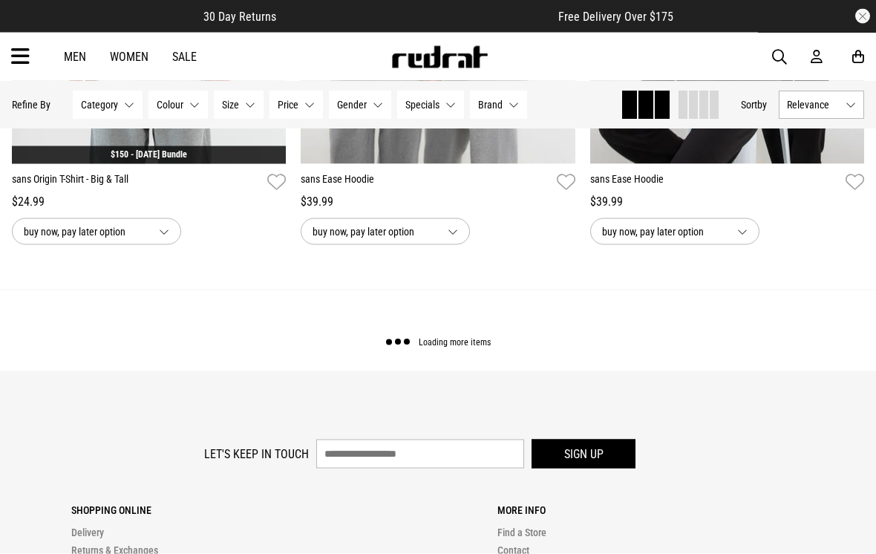
scroll to position [15891, 0]
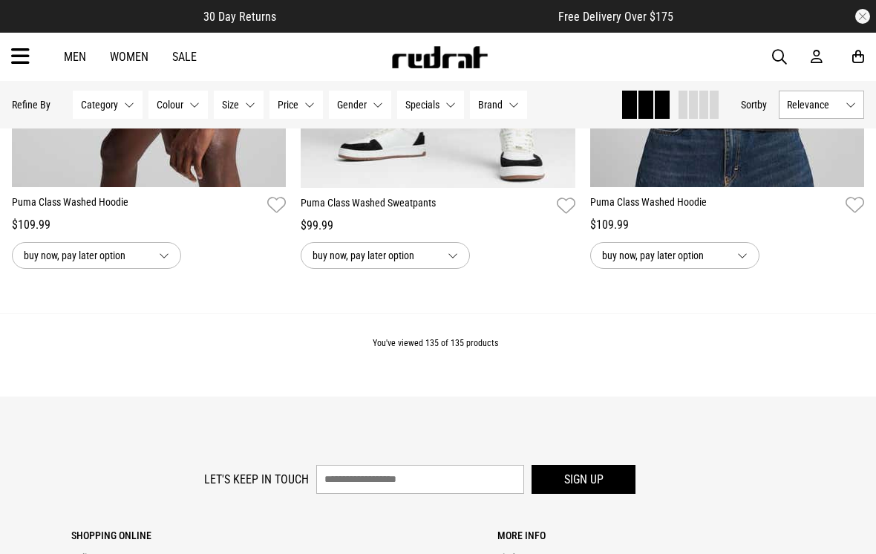
scroll to position [18350, 0]
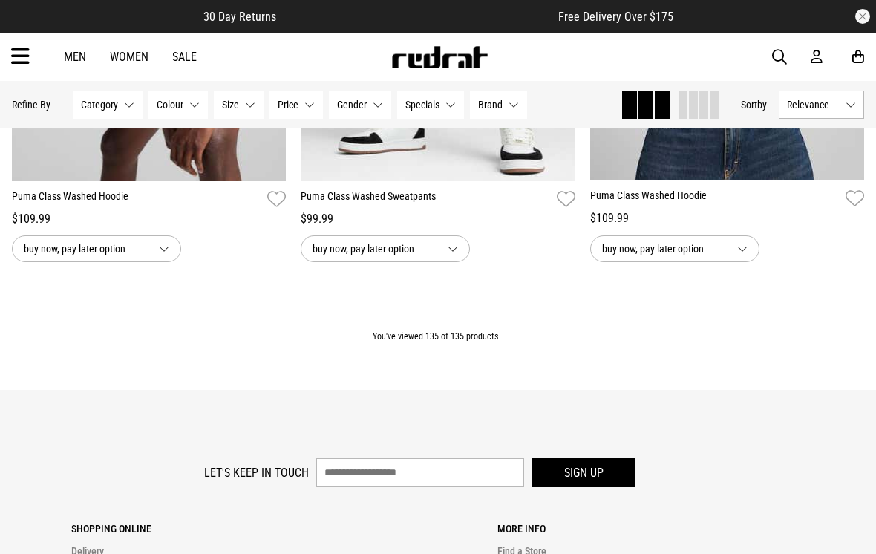
click at [32, 56] on div "Men Women Sale Sign in New Back Footwear Back Mens Back Womens Back Youth & Kid…" at bounding box center [438, 57] width 876 height 48
click at [23, 60] on icon at bounding box center [20, 57] width 19 height 25
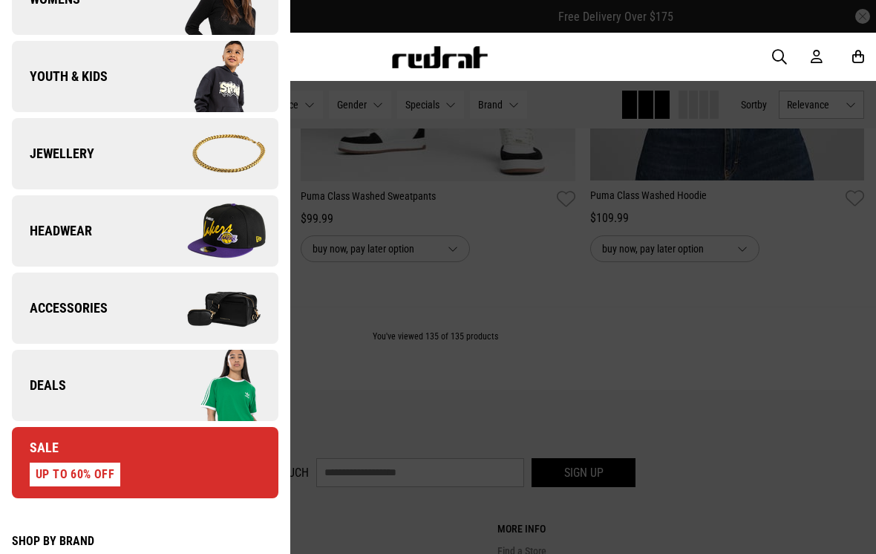
scroll to position [353, 0]
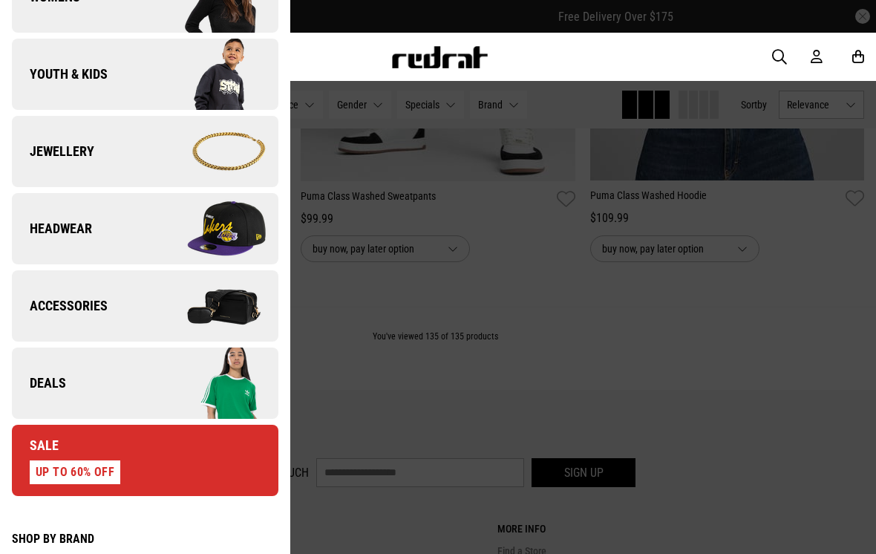
click at [145, 471] on link "Sale UP TO 60% OFF" at bounding box center [145, 460] width 267 height 71
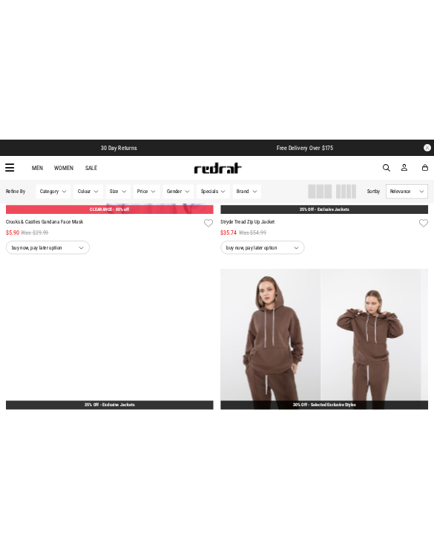
scroll to position [4118, 0]
